Goal: Transaction & Acquisition: Book appointment/travel/reservation

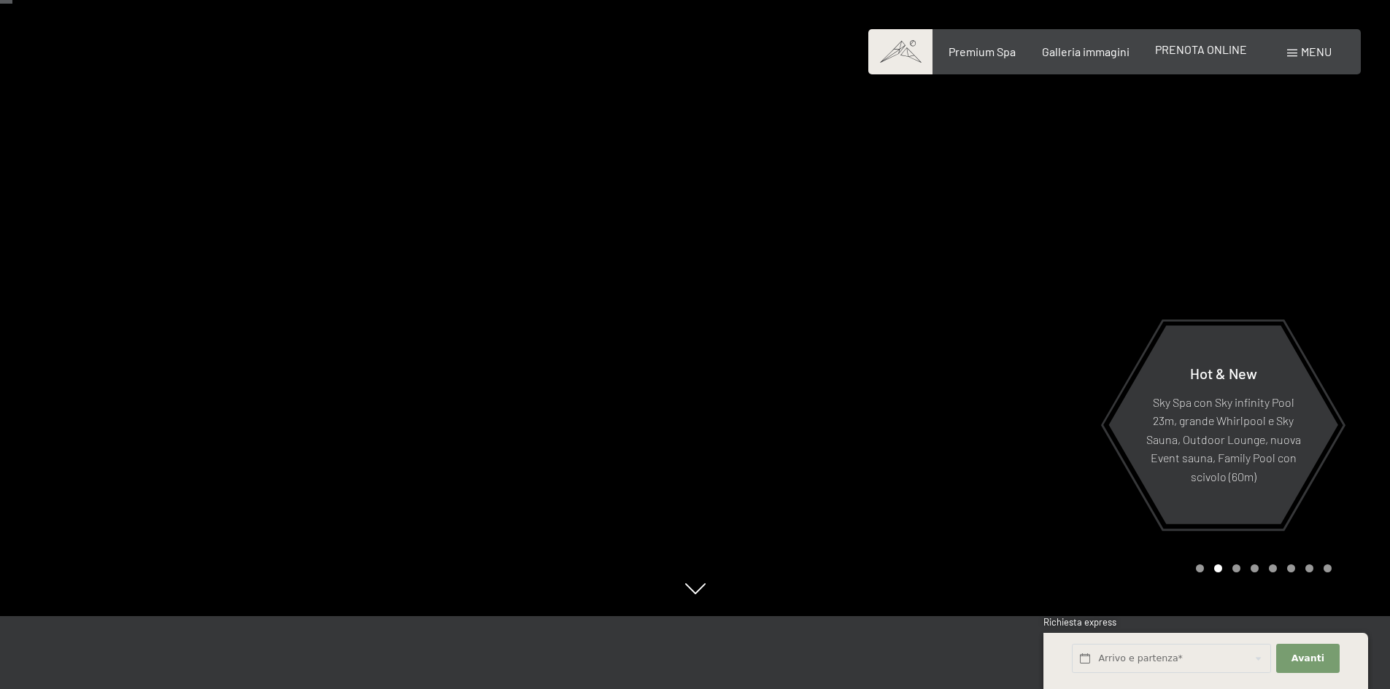
click at [1192, 50] on span "PRENOTA ONLINE" at bounding box center [1201, 49] width 92 height 14
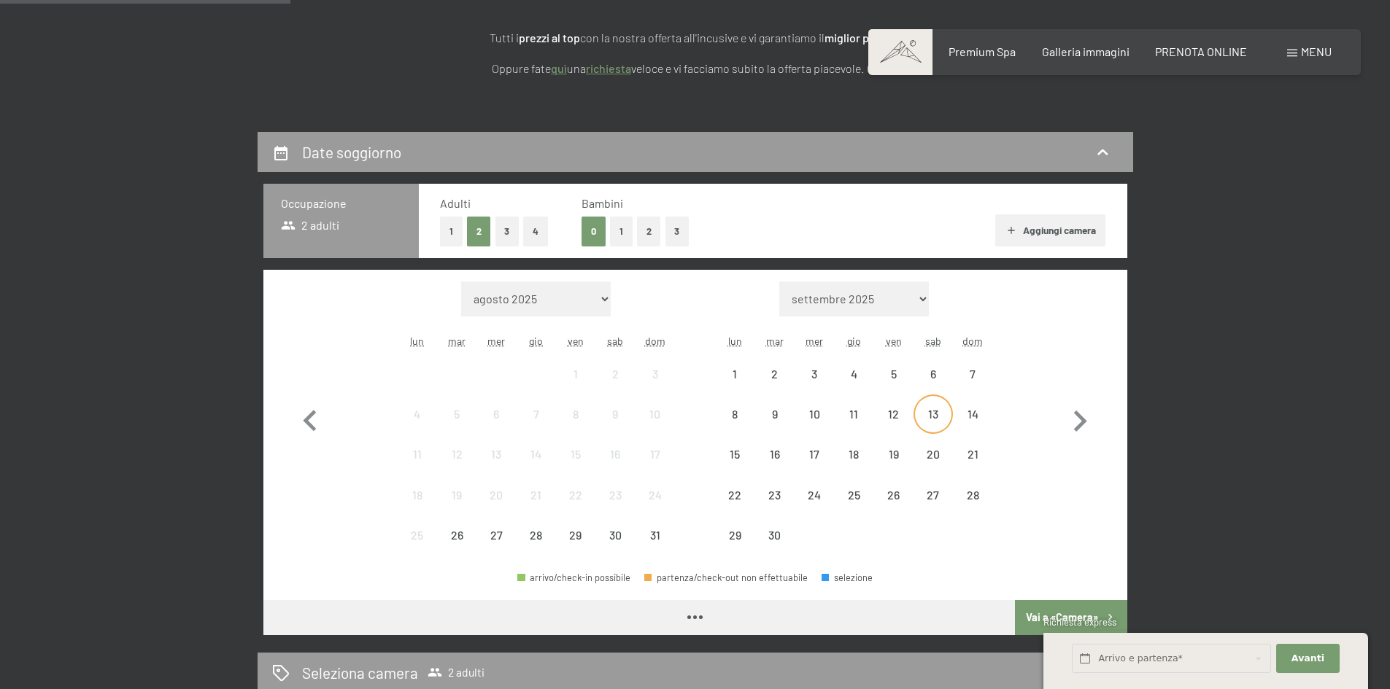
scroll to position [292, 0]
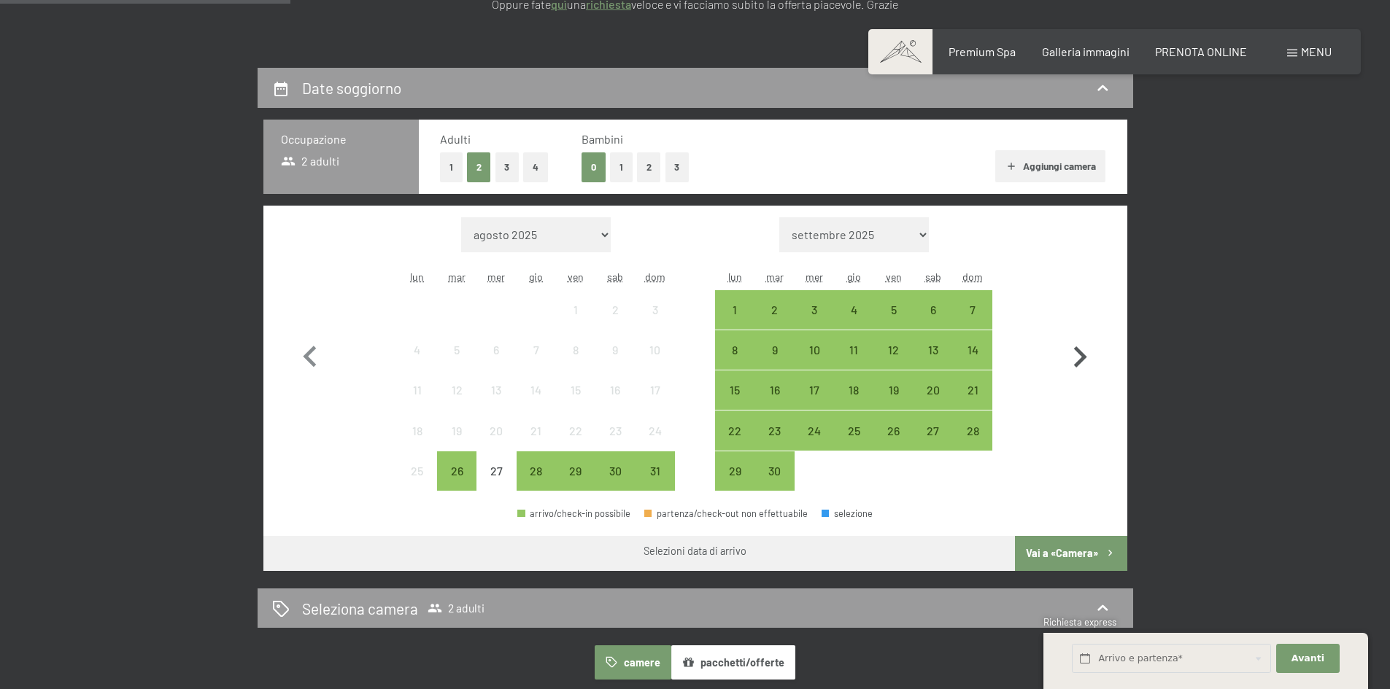
click at [1076, 343] on icon "button" at bounding box center [1080, 357] width 42 height 42
select select "[DATE]"
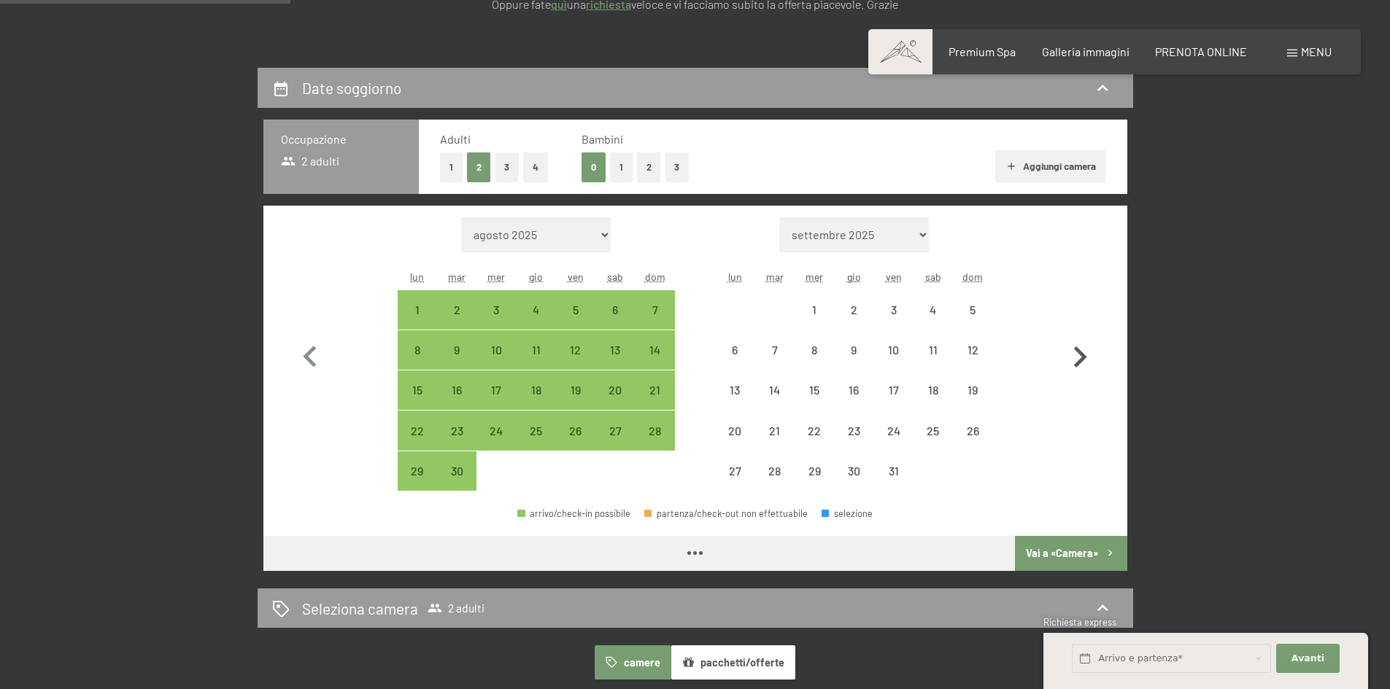
click at [1077, 344] on icon "button" at bounding box center [1080, 357] width 42 height 42
select select "[DATE]"
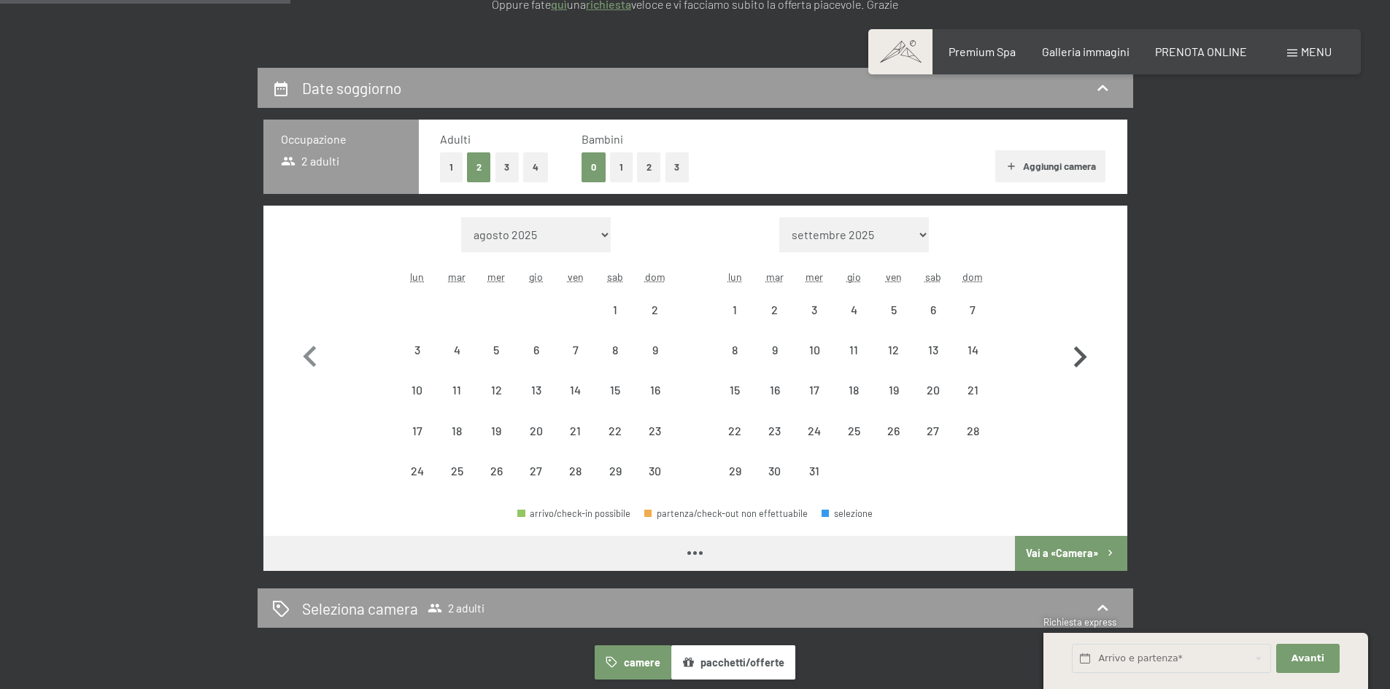
select select "[DATE]"
click at [1080, 348] on icon "button" at bounding box center [1080, 357] width 42 height 42
select select "[DATE]"
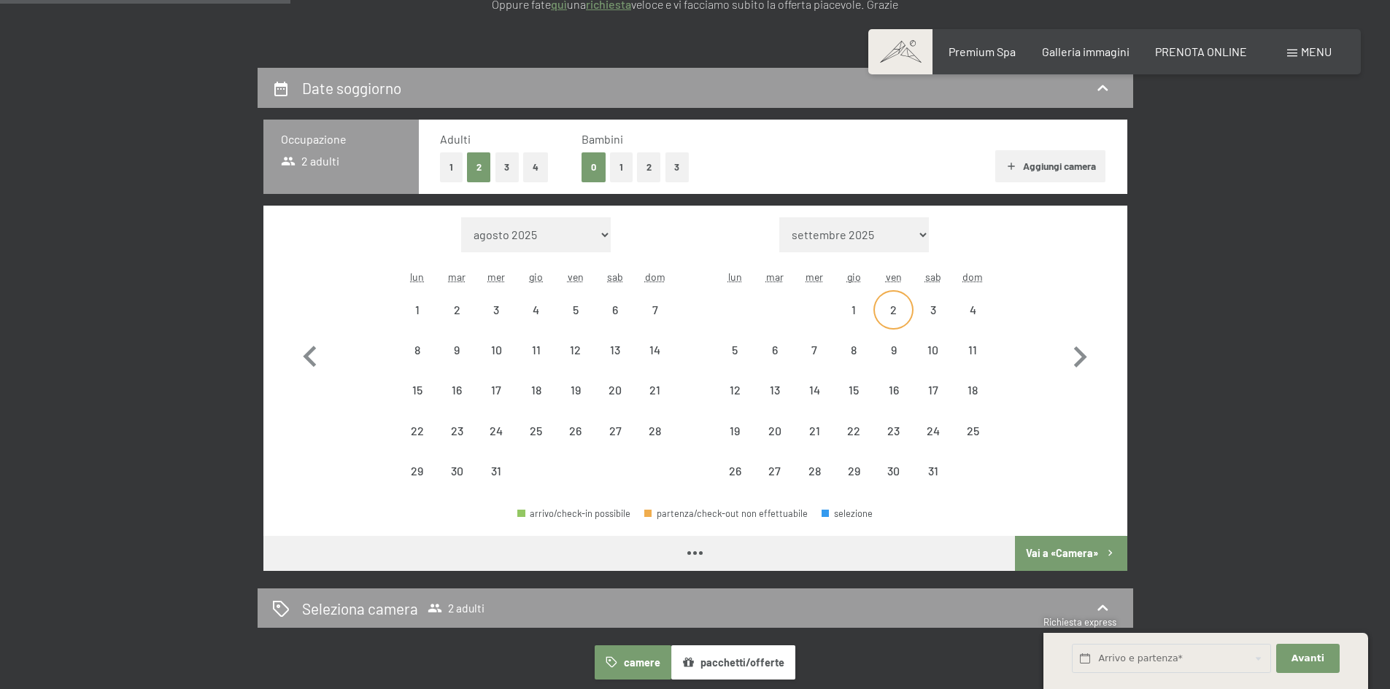
select select "[DATE]"
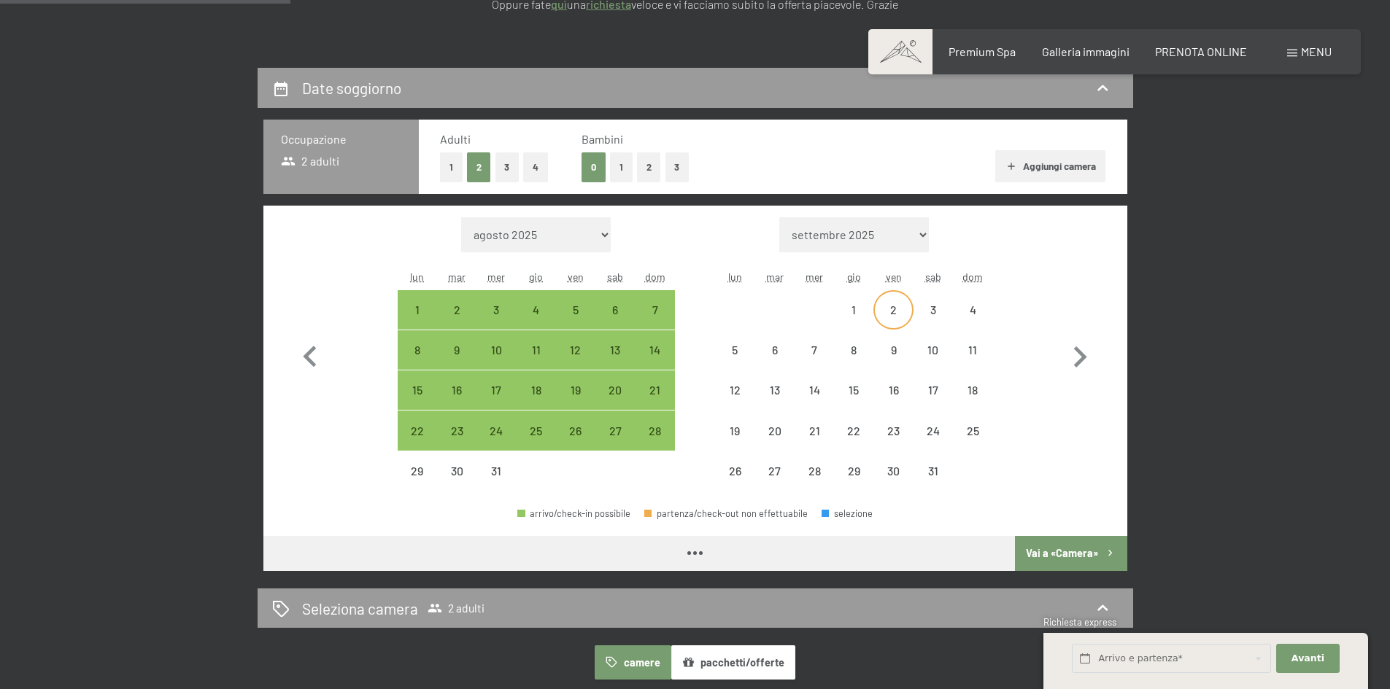
click at [903, 306] on div "2" at bounding box center [893, 322] width 36 height 36
select select "[DATE]"
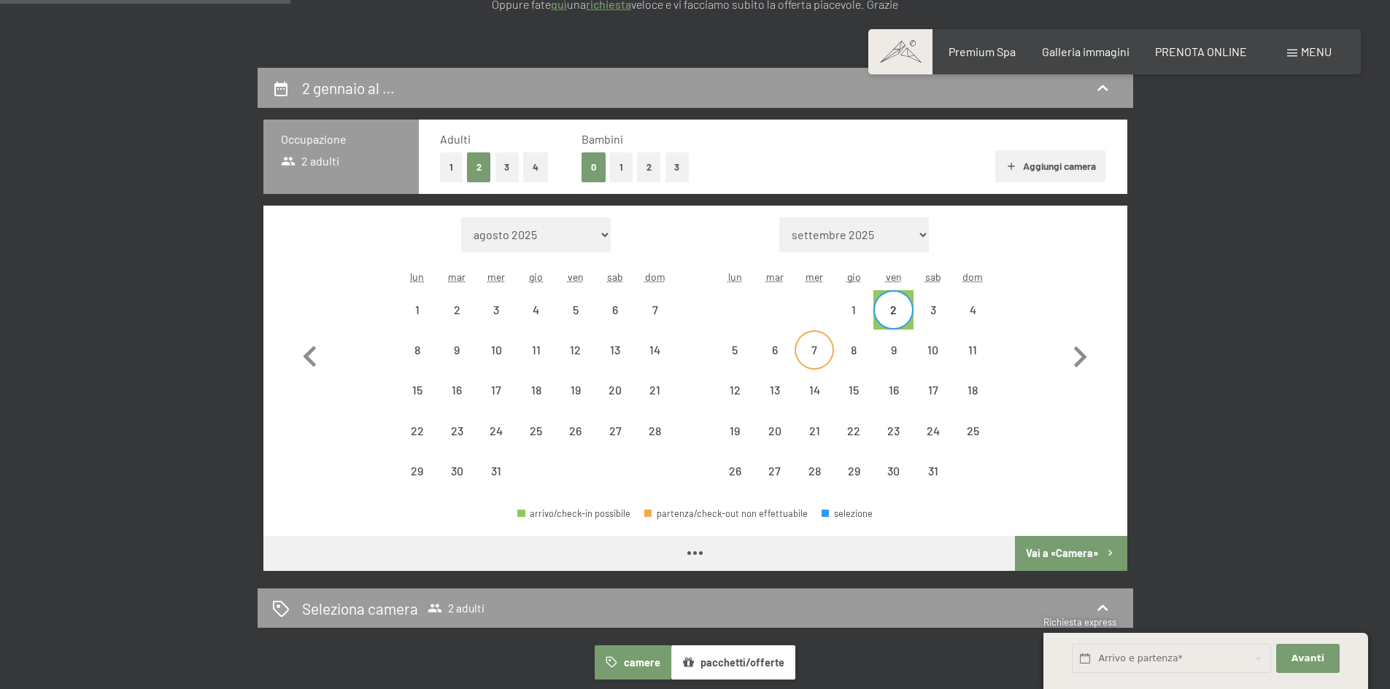
select select "[DATE]"
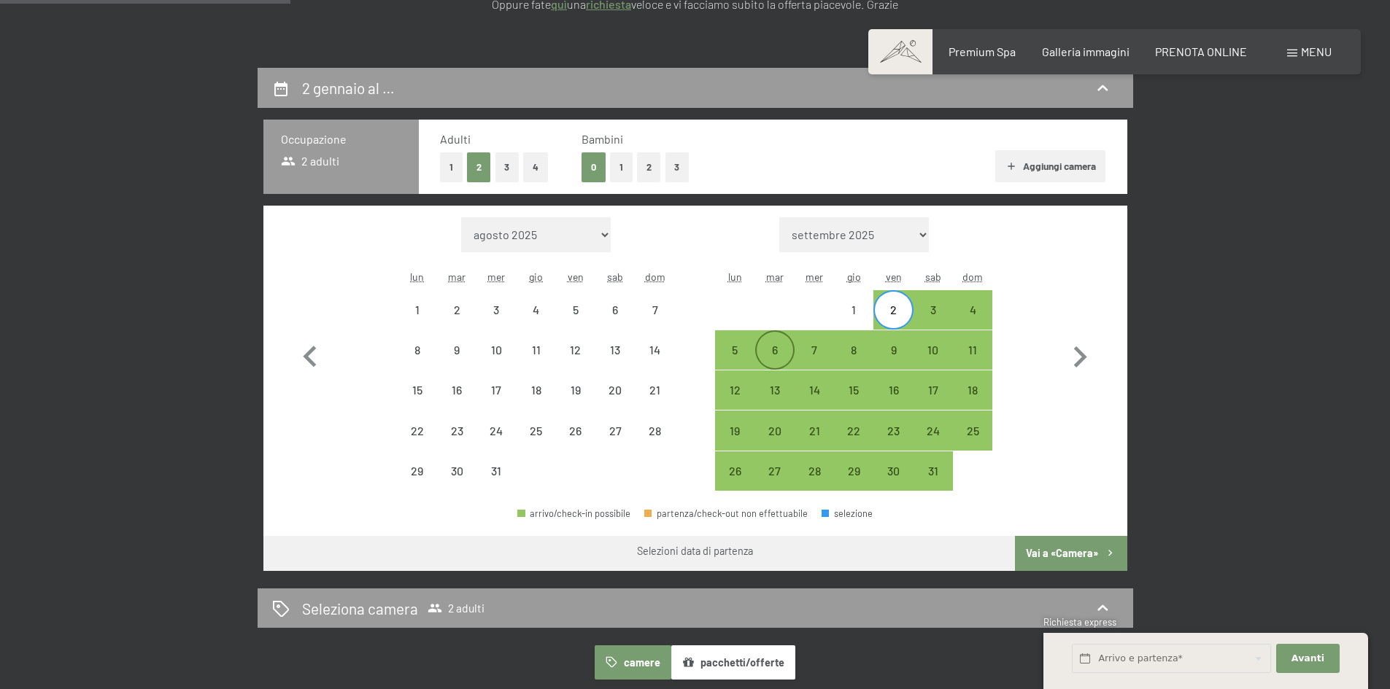
click at [778, 349] on div "6" at bounding box center [774, 362] width 36 height 36
select select "[DATE]"
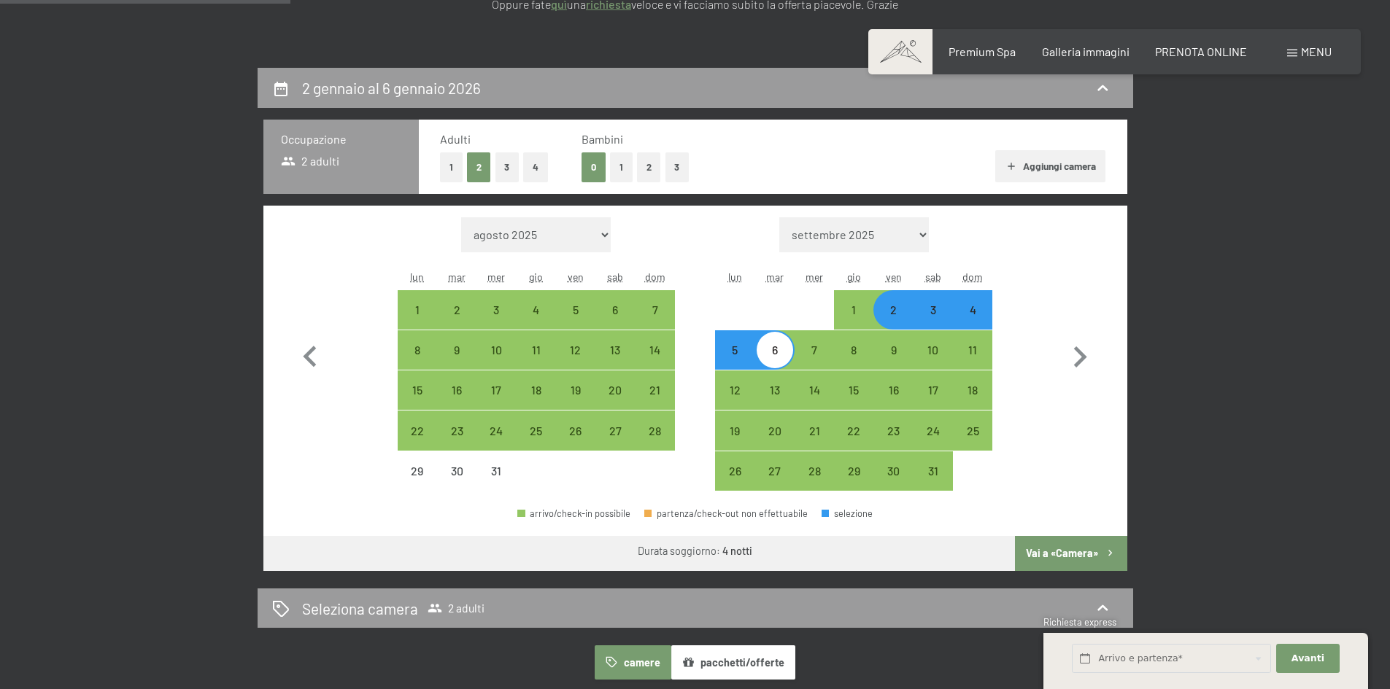
click at [1093, 558] on button "Vai a «Camera»" at bounding box center [1071, 553] width 112 height 35
select select "[DATE]"
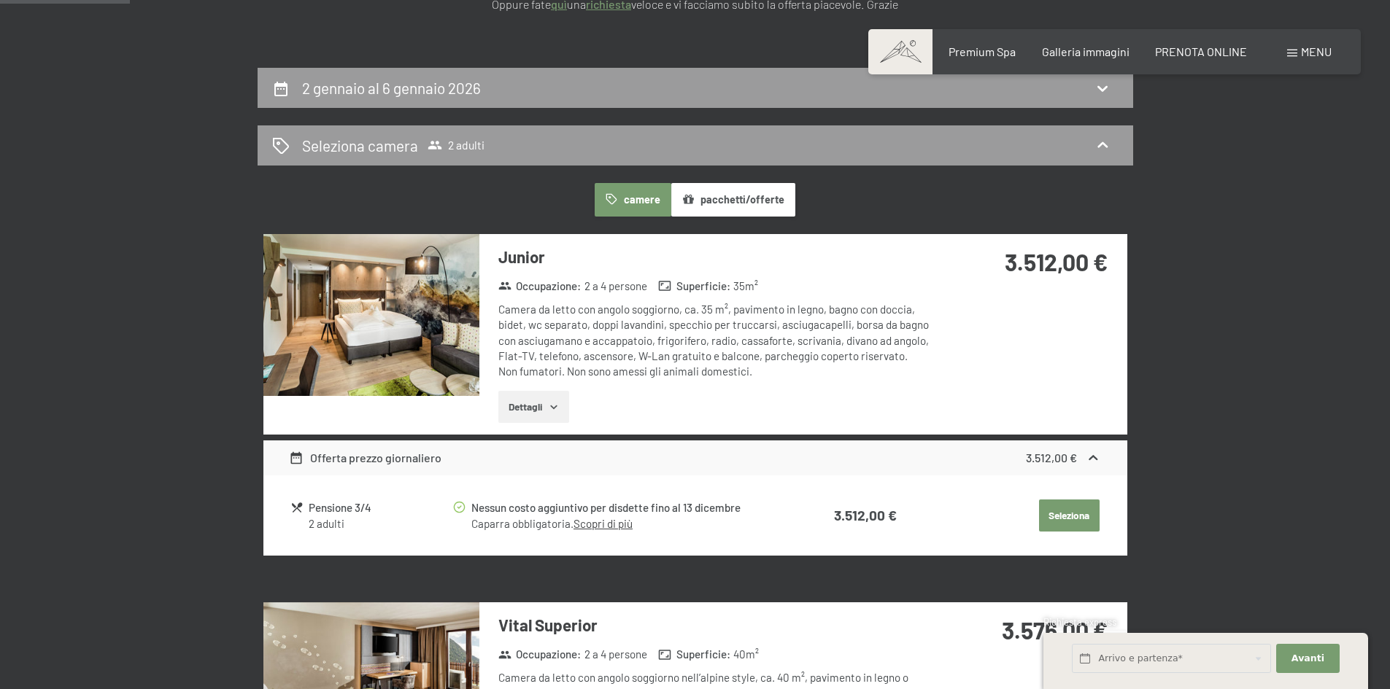
scroll to position [360, 0]
